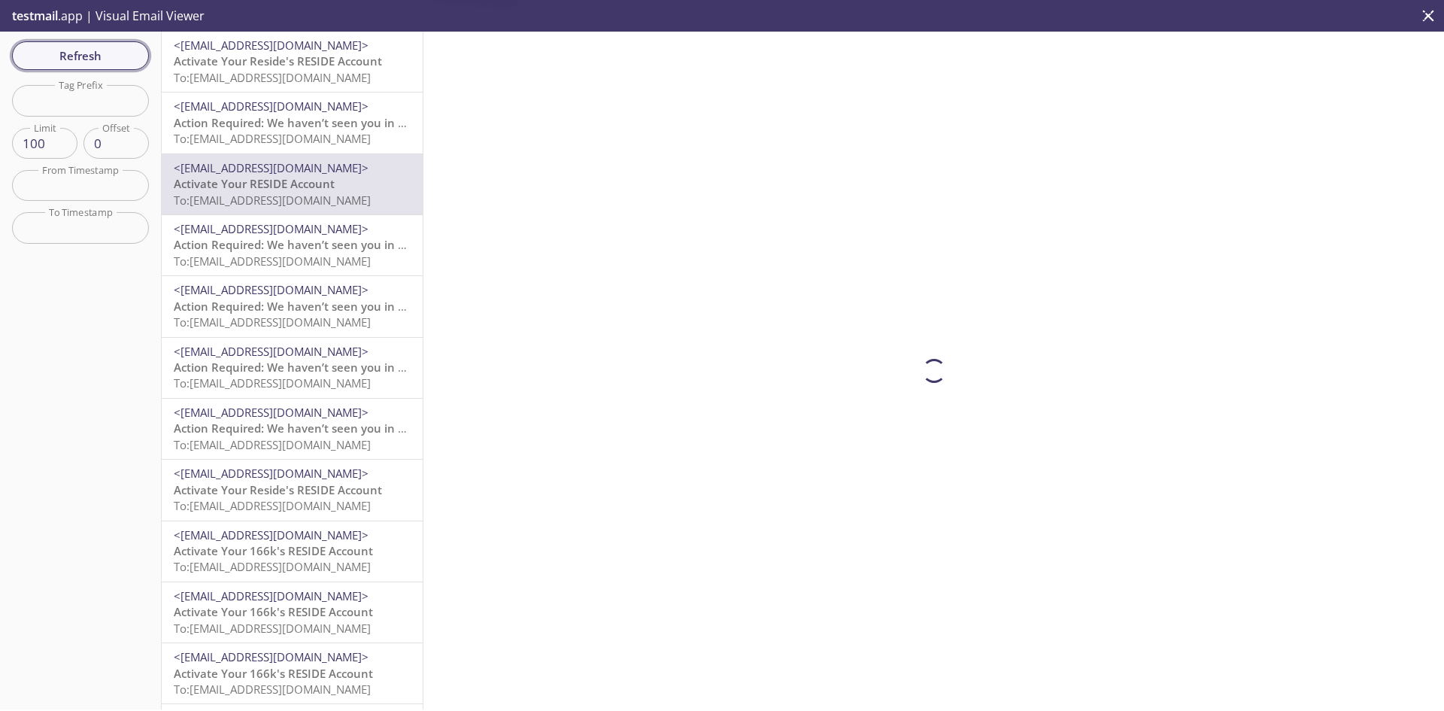
click at [98, 68] on button "Refresh" at bounding box center [80, 55] width 137 height 29
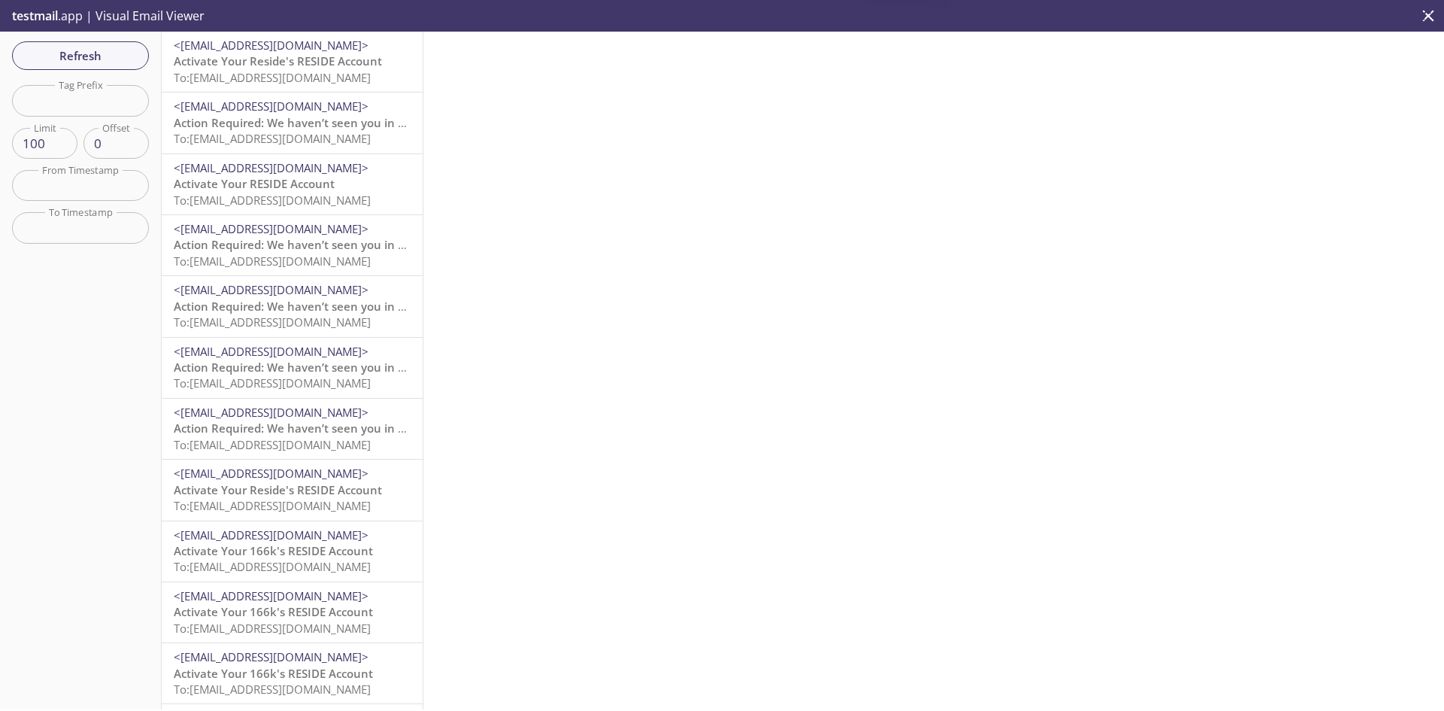
click at [194, 138] on span "To: [EMAIL_ADDRESS][DOMAIN_NAME]" at bounding box center [272, 138] width 197 height 15
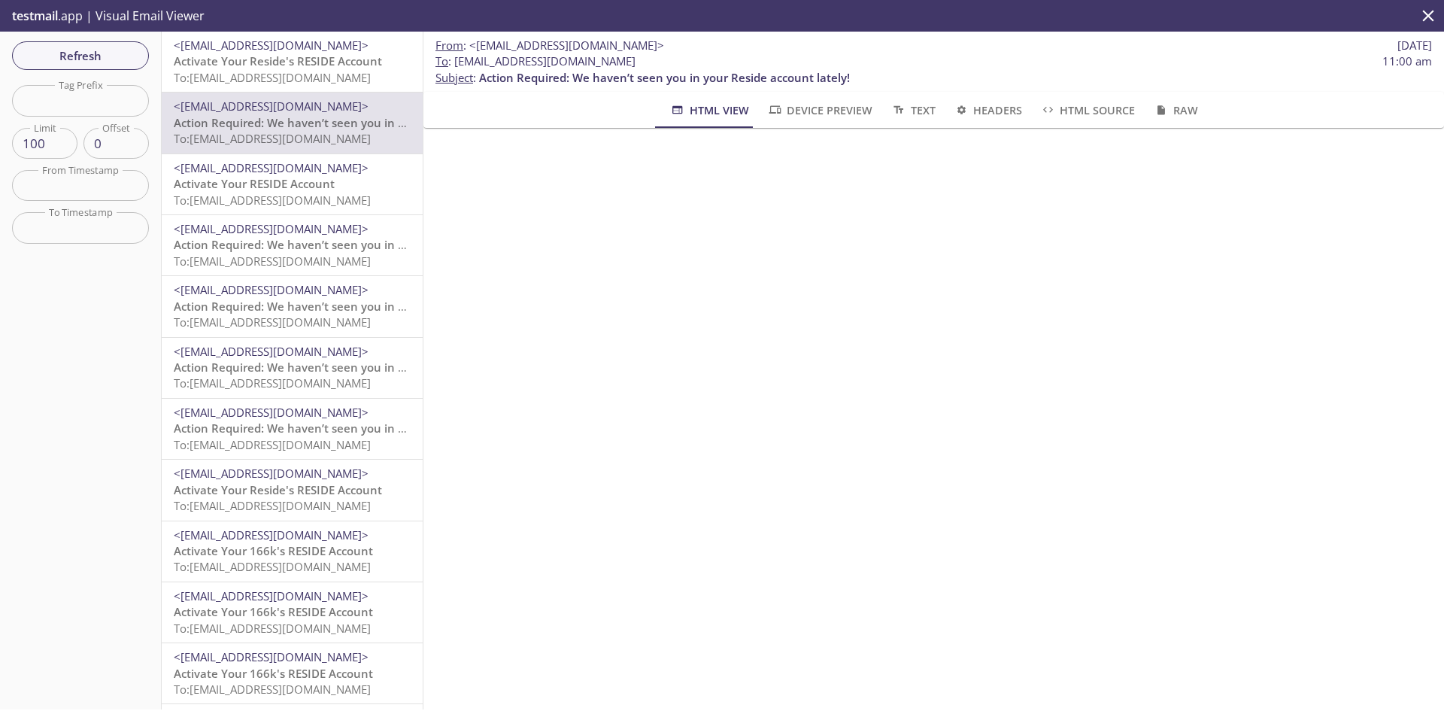
click at [316, 82] on span "To: [EMAIL_ADDRESS][DOMAIN_NAME]" at bounding box center [272, 77] width 197 height 15
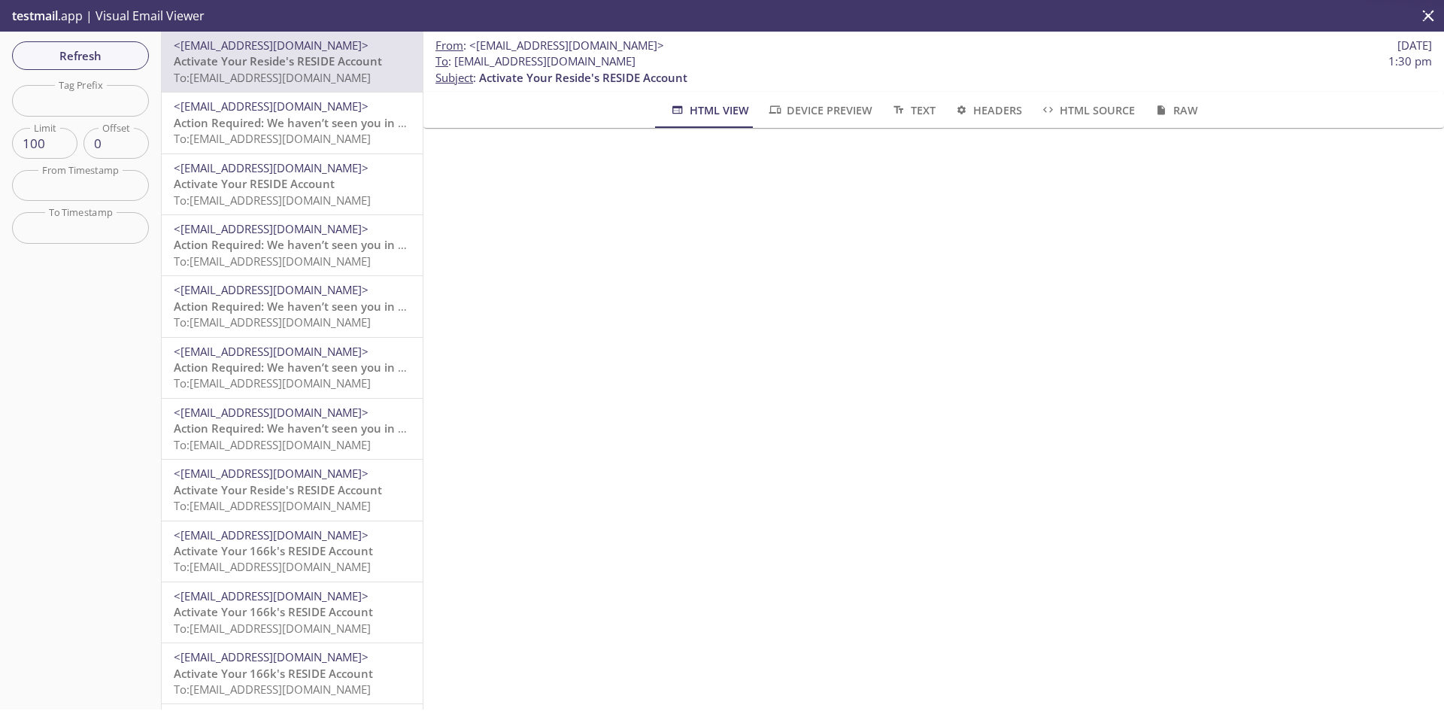
click at [327, 120] on span "Action Required: We haven’t seen you in your Reside account lately!" at bounding box center [359, 122] width 371 height 15
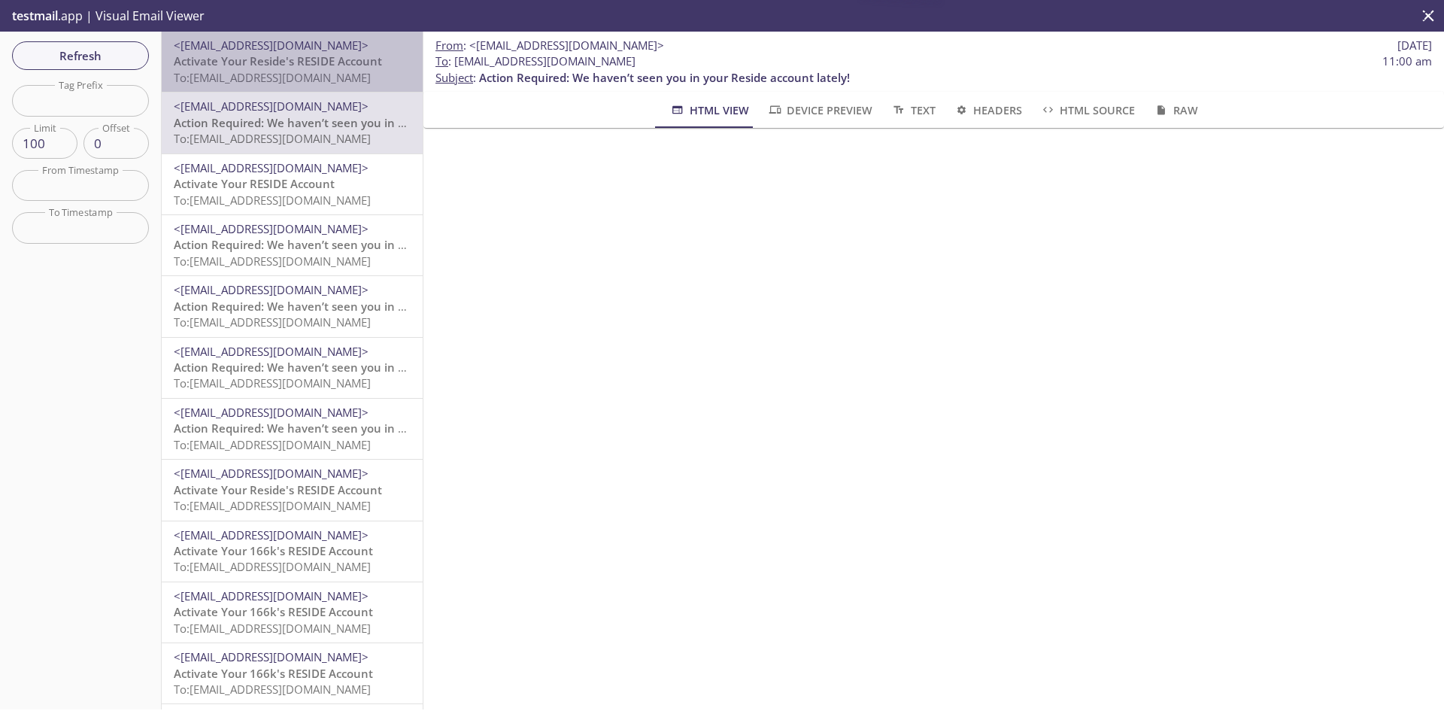
click at [338, 66] on span "Activate Your Reside's RESIDE Account" at bounding box center [278, 60] width 208 height 15
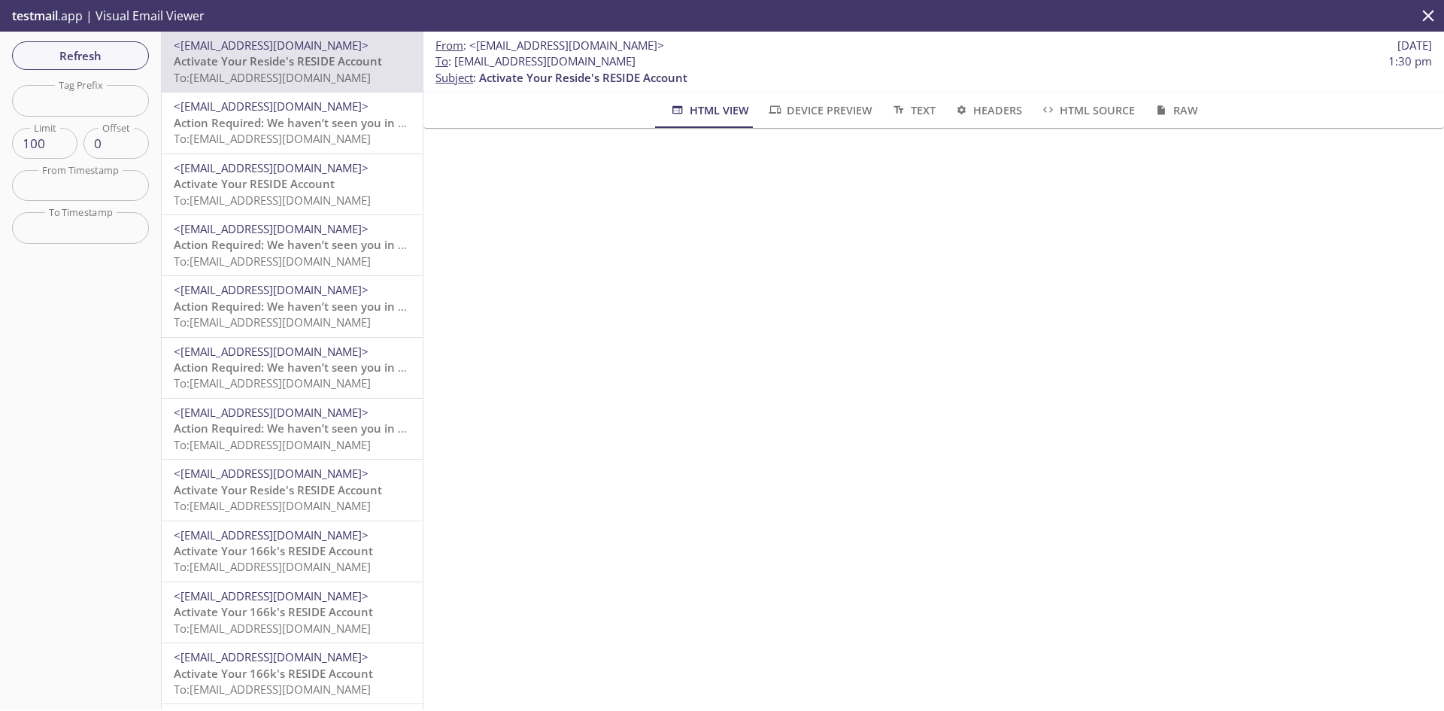
click at [353, 105] on span "<[EMAIL_ADDRESS][DOMAIN_NAME]>" at bounding box center [271, 106] width 195 height 15
